Goal: Entertainment & Leisure: Consume media (video, audio)

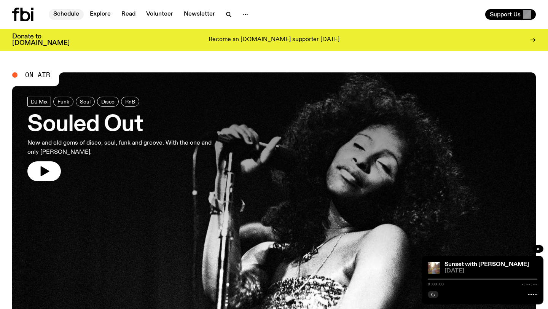
click at [71, 11] on link "Schedule" at bounding box center [66, 14] width 35 height 11
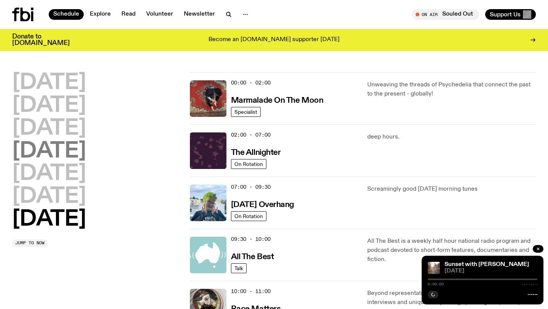
click at [66, 149] on h2 "[DATE]" at bounding box center [49, 151] width 74 height 21
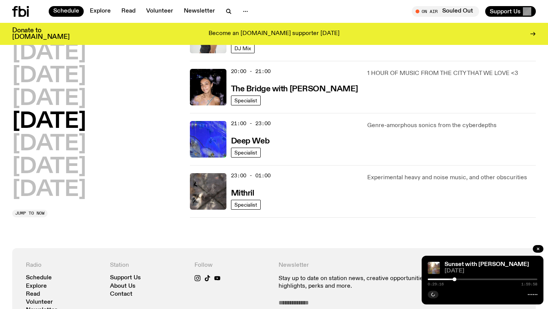
scroll to position [346, 0]
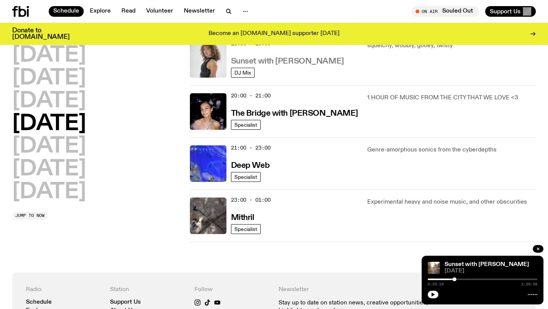
click at [274, 64] on h3 "Sunset with [PERSON_NAME]" at bounding box center [287, 61] width 113 height 8
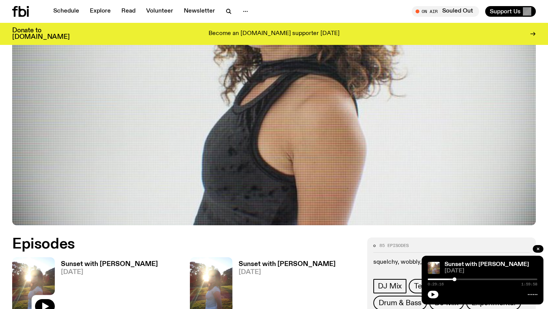
scroll to position [320, 0]
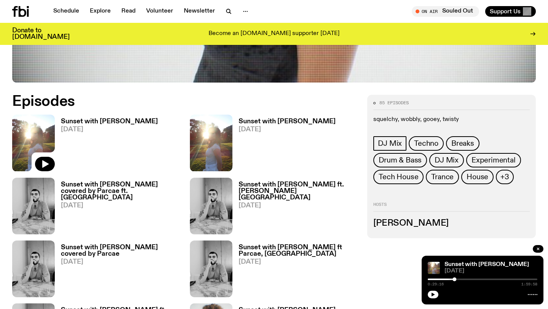
click at [104, 120] on h3 "Sunset with [PERSON_NAME]" at bounding box center [109, 121] width 97 height 6
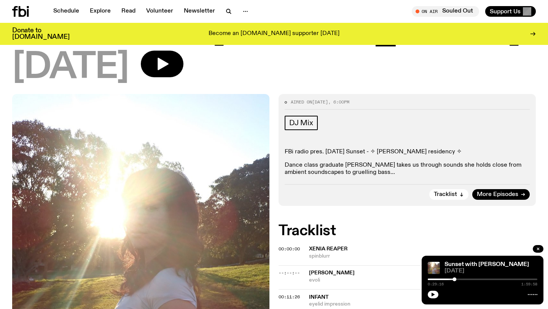
scroll to position [292, 0]
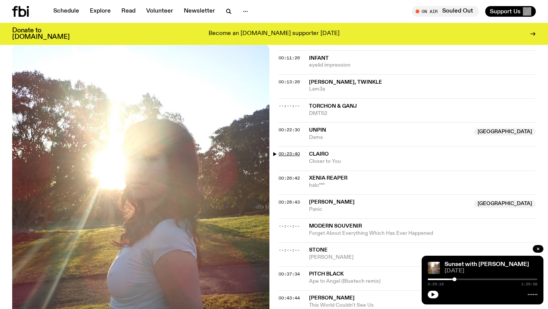
click at [290, 156] on span "00:23:40" at bounding box center [289, 154] width 21 height 6
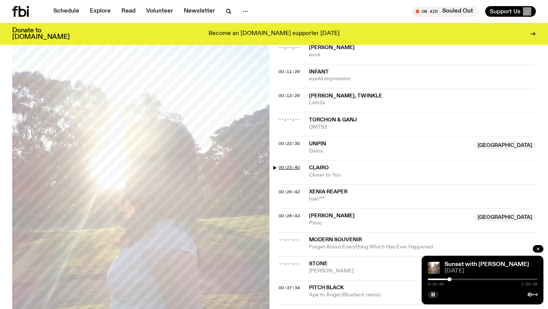
scroll to position [277, 0]
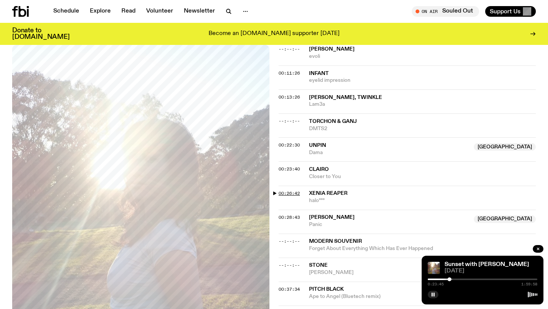
click at [289, 192] on span "00:26:42" at bounding box center [289, 193] width 21 height 6
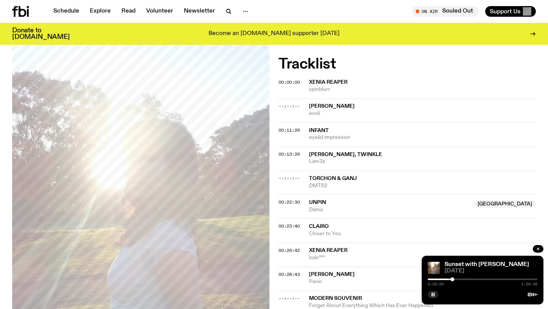
scroll to position [84, 0]
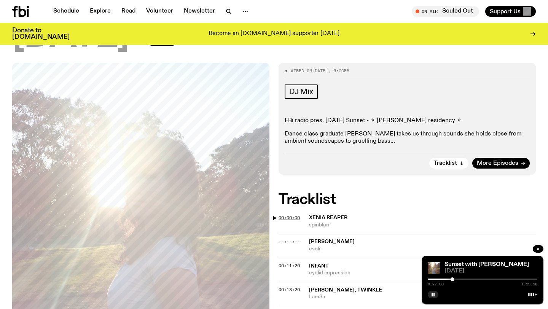
click at [289, 217] on span "00:00:00" at bounding box center [289, 218] width 21 height 6
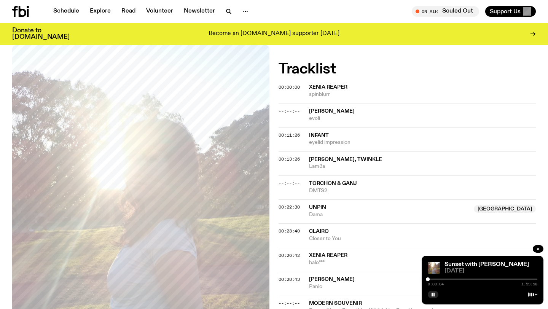
scroll to position [216, 0]
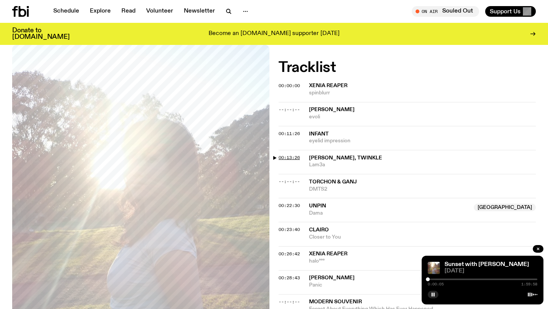
click at [295, 158] on span "00:13:26" at bounding box center [289, 158] width 21 height 6
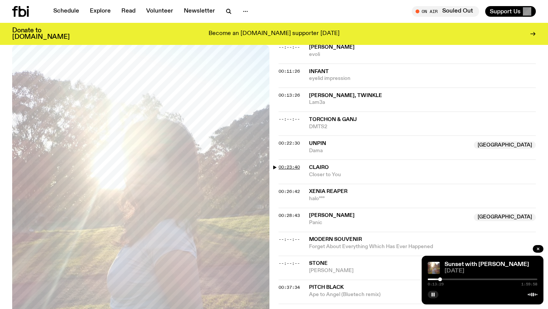
scroll to position [282, 0]
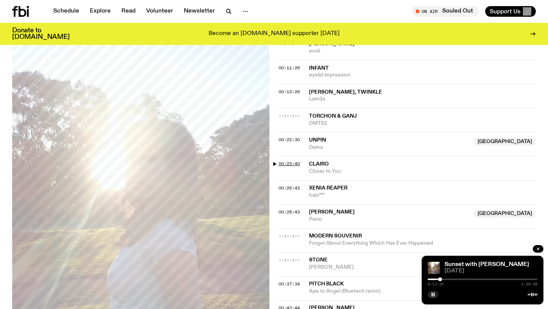
click at [292, 165] on span "00:23:40" at bounding box center [289, 164] width 21 height 6
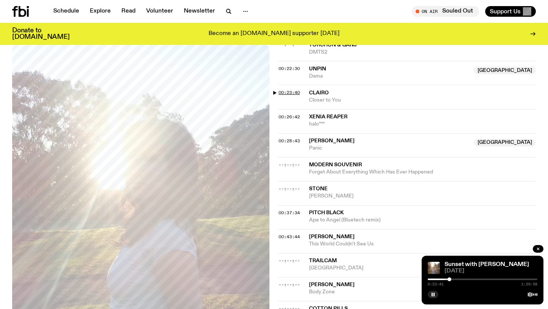
scroll to position [356, 0]
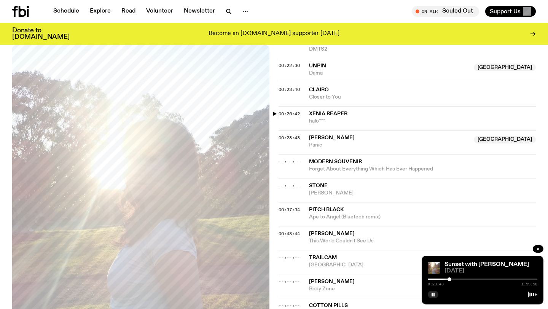
click at [293, 115] on span "00:26:42" at bounding box center [289, 114] width 21 height 6
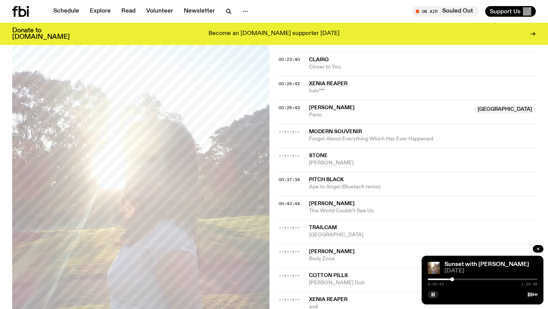
scroll to position [388, 0]
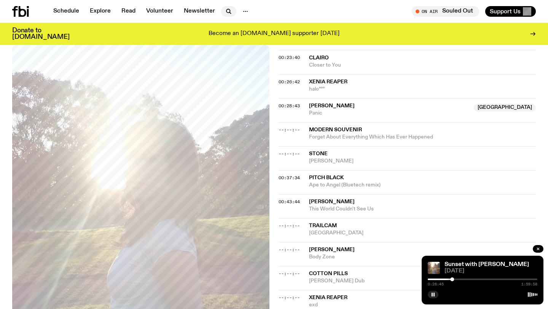
click at [227, 13] on icon "button" at bounding box center [228, 11] width 9 height 9
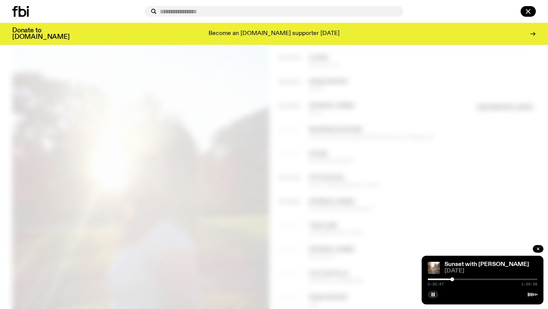
click at [331, 69] on div at bounding box center [274, 154] width 548 height 309
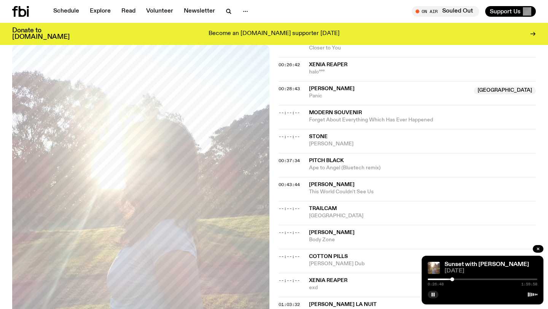
scroll to position [407, 0]
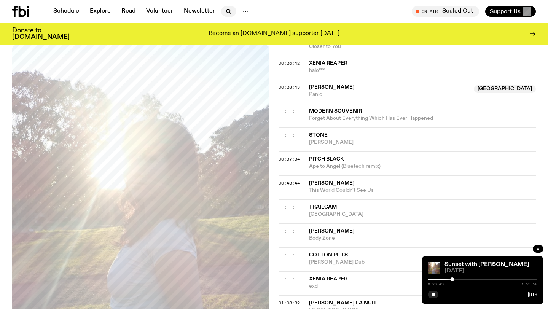
click at [222, 12] on button "button" at bounding box center [228, 11] width 15 height 11
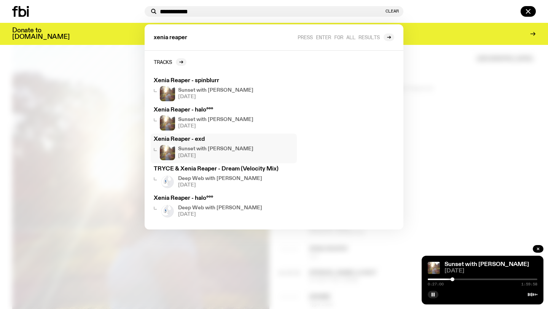
scroll to position [441, 0]
type input "**********"
click at [236, 214] on span "[DATE]" at bounding box center [220, 214] width 84 height 5
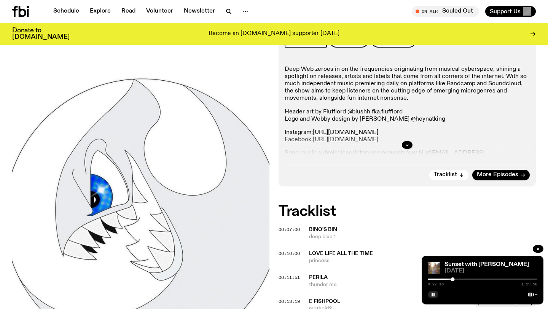
scroll to position [171, 0]
click at [406, 144] on icon "button" at bounding box center [407, 144] width 3 height 1
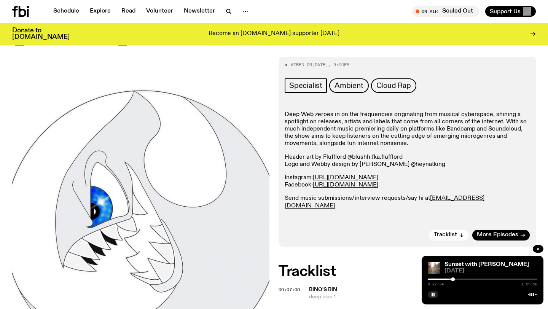
scroll to position [0, 0]
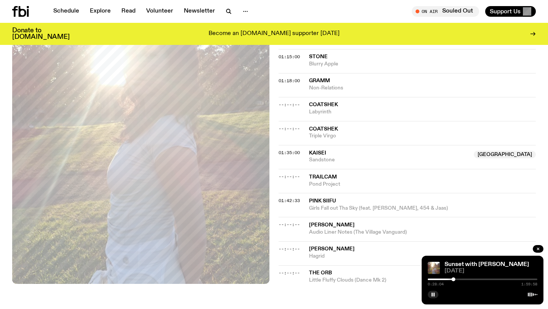
scroll to position [726, 0]
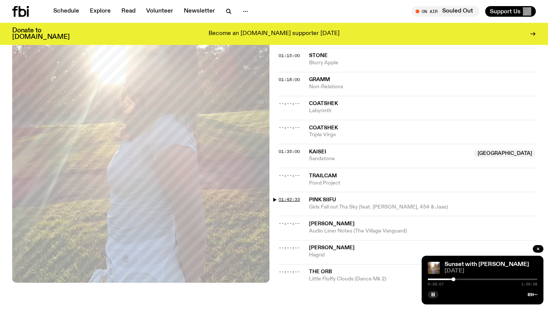
click at [292, 200] on span "01:42:33" at bounding box center [289, 199] width 21 height 6
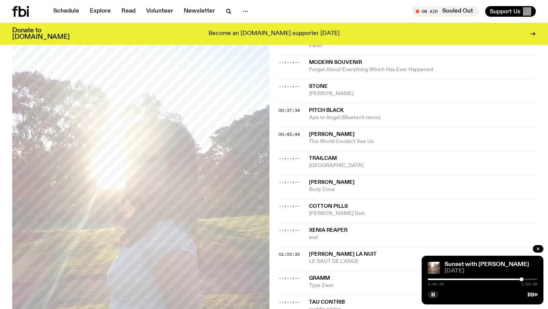
scroll to position [439, 0]
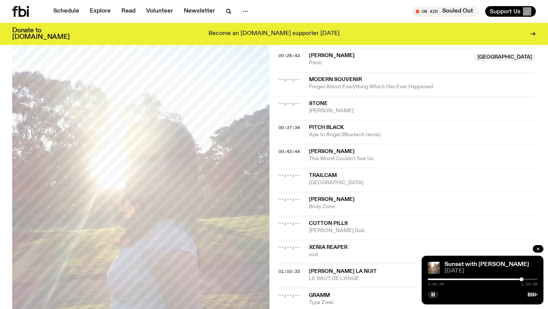
click at [293, 144] on div "00:37:34 Pitch Black Ape to Angel (Bluetech remix)" at bounding box center [407, 156] width 257 height 24
click at [293, 128] on span "00:37:34" at bounding box center [289, 128] width 21 height 6
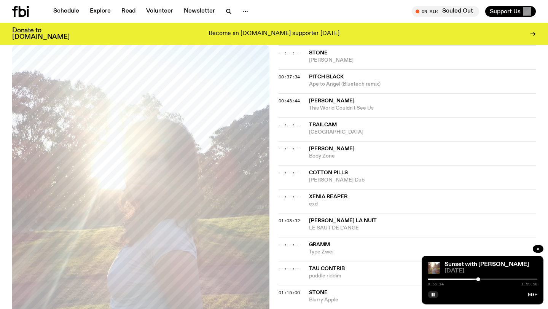
scroll to position [490, 0]
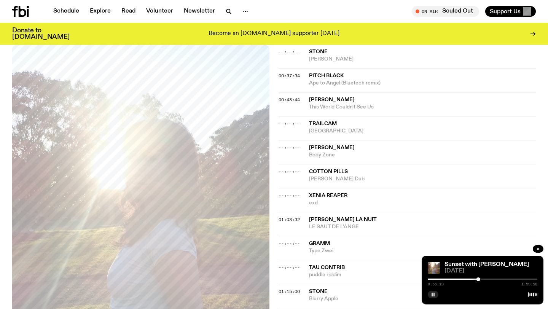
click at [436, 295] on button "button" at bounding box center [433, 295] width 11 height 8
